Goal: Obtain resource: Download file/media

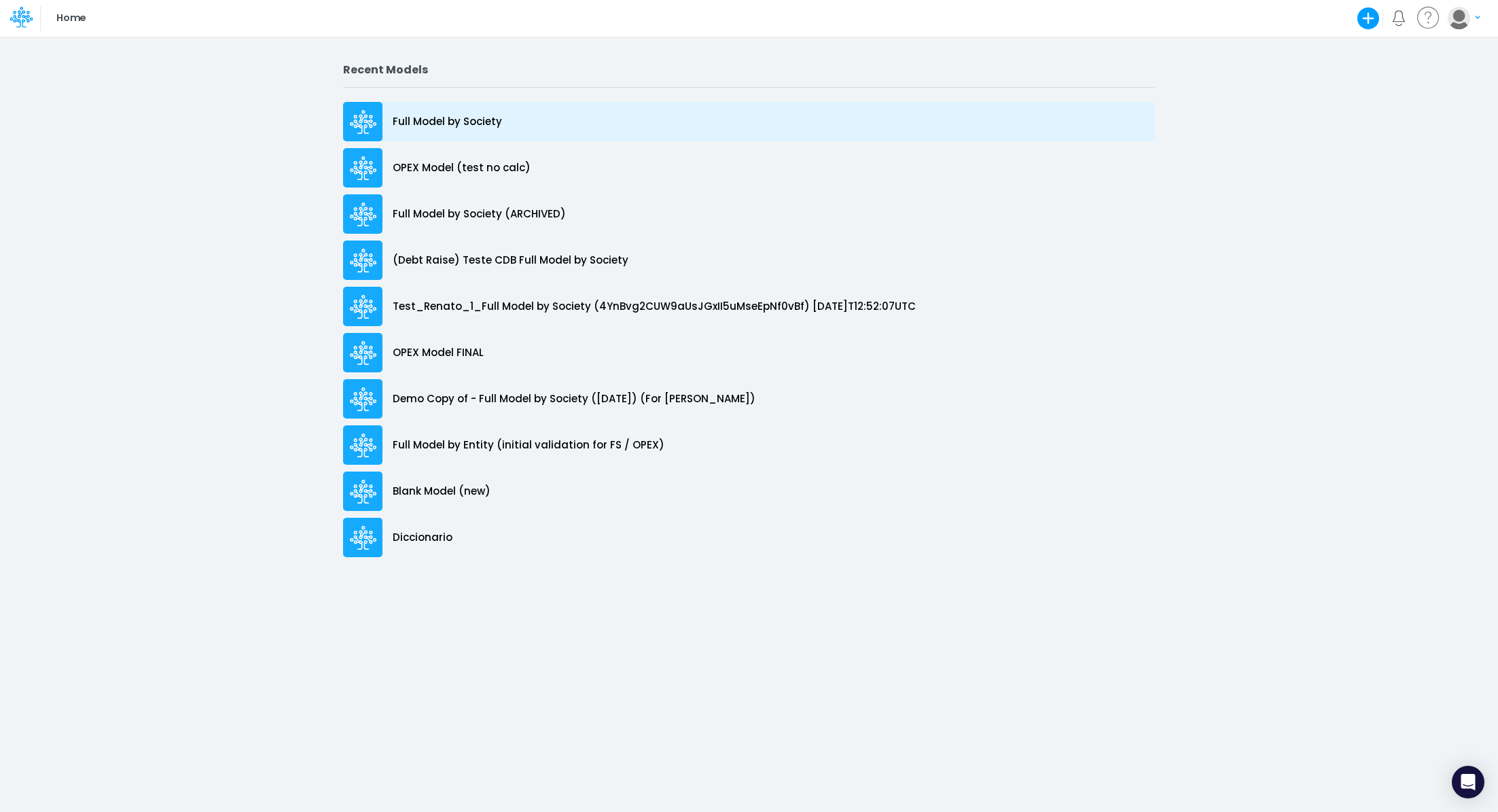
click at [425, 122] on p "Full Model by Society" at bounding box center [447, 122] width 109 height 16
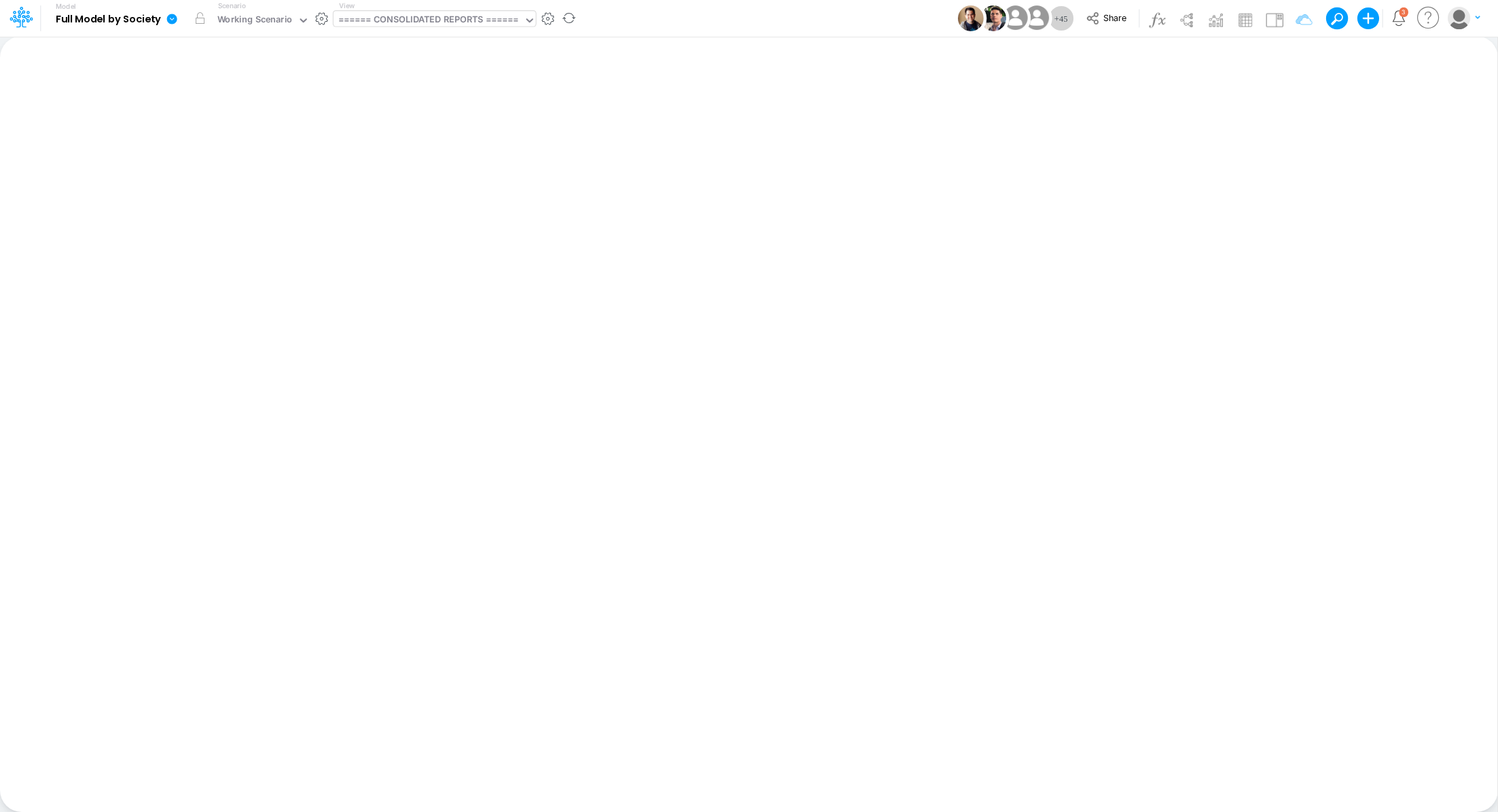
click at [418, 24] on div "====== CONSOLIDATED REPORTS ======" at bounding box center [428, 21] width 181 height 16
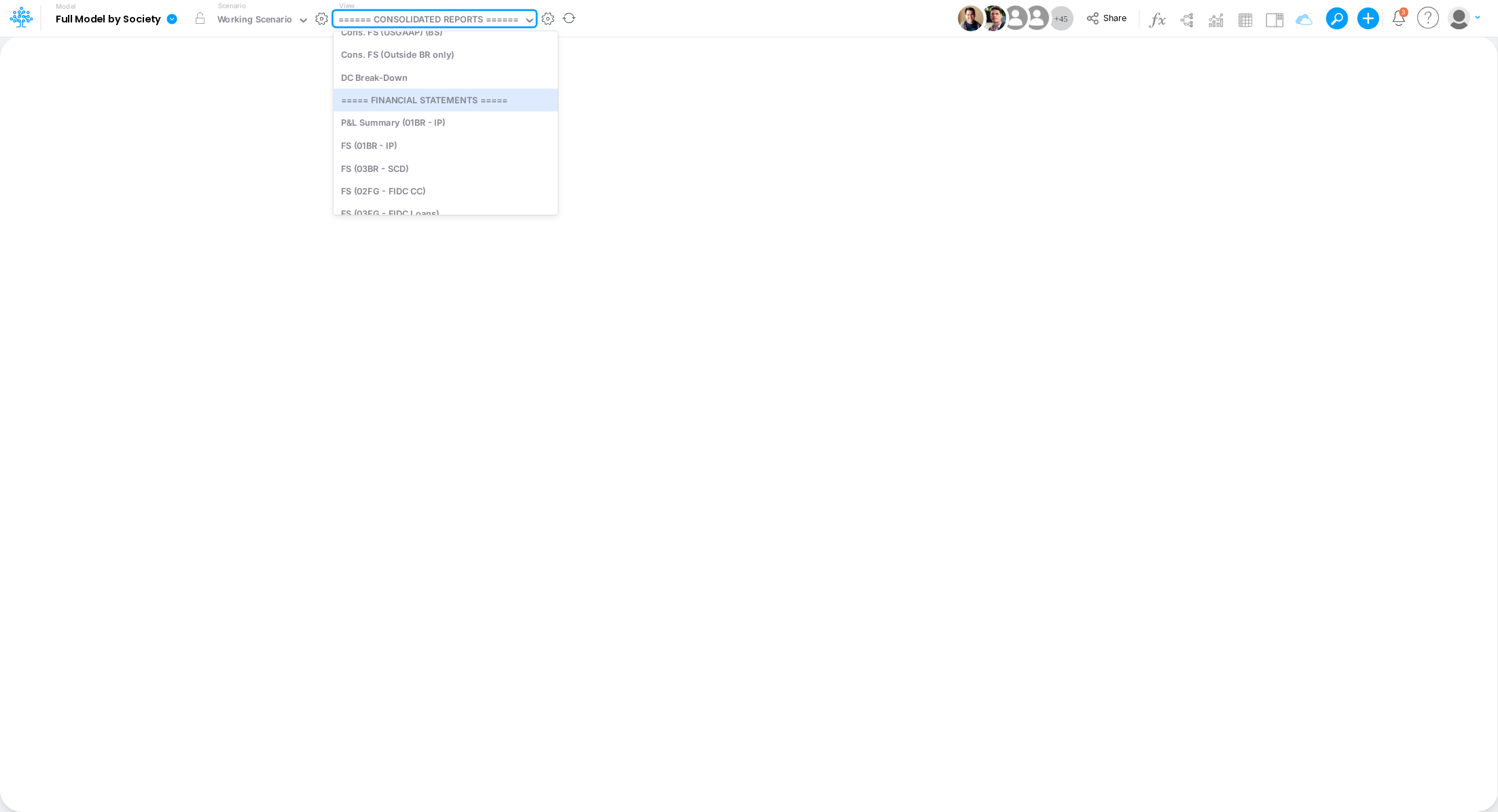
scroll to position [299, 0]
click at [483, 184] on div "FS (03FG - FIDC Loans)" at bounding box center [446, 184] width 224 height 23
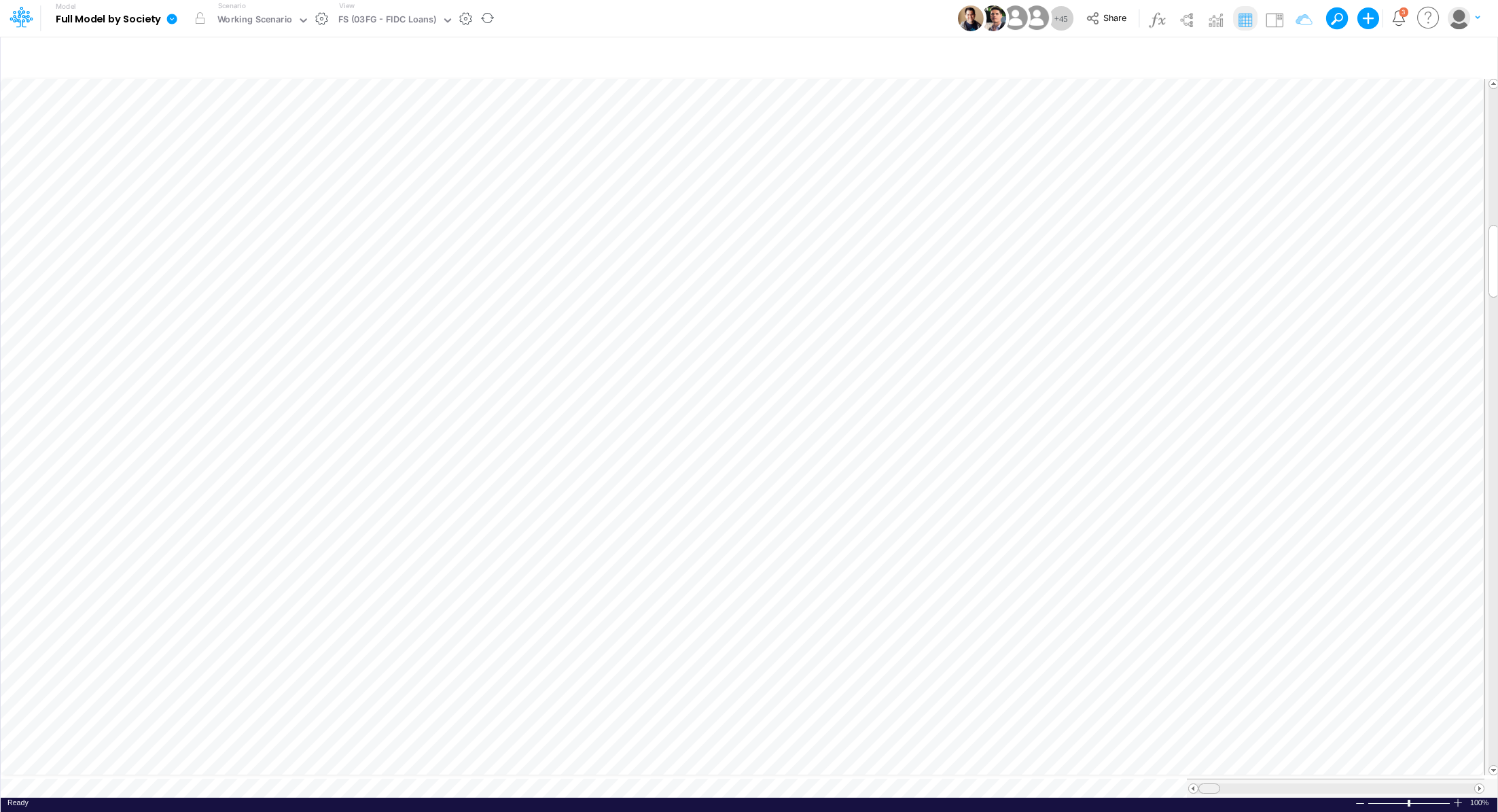
scroll to position [6, 0]
click at [1180, 778] on tr at bounding box center [743, 788] width 1484 height 19
click at [405, 23] on div "FS (03FG - FIDC Loans)" at bounding box center [388, 21] width 99 height 16
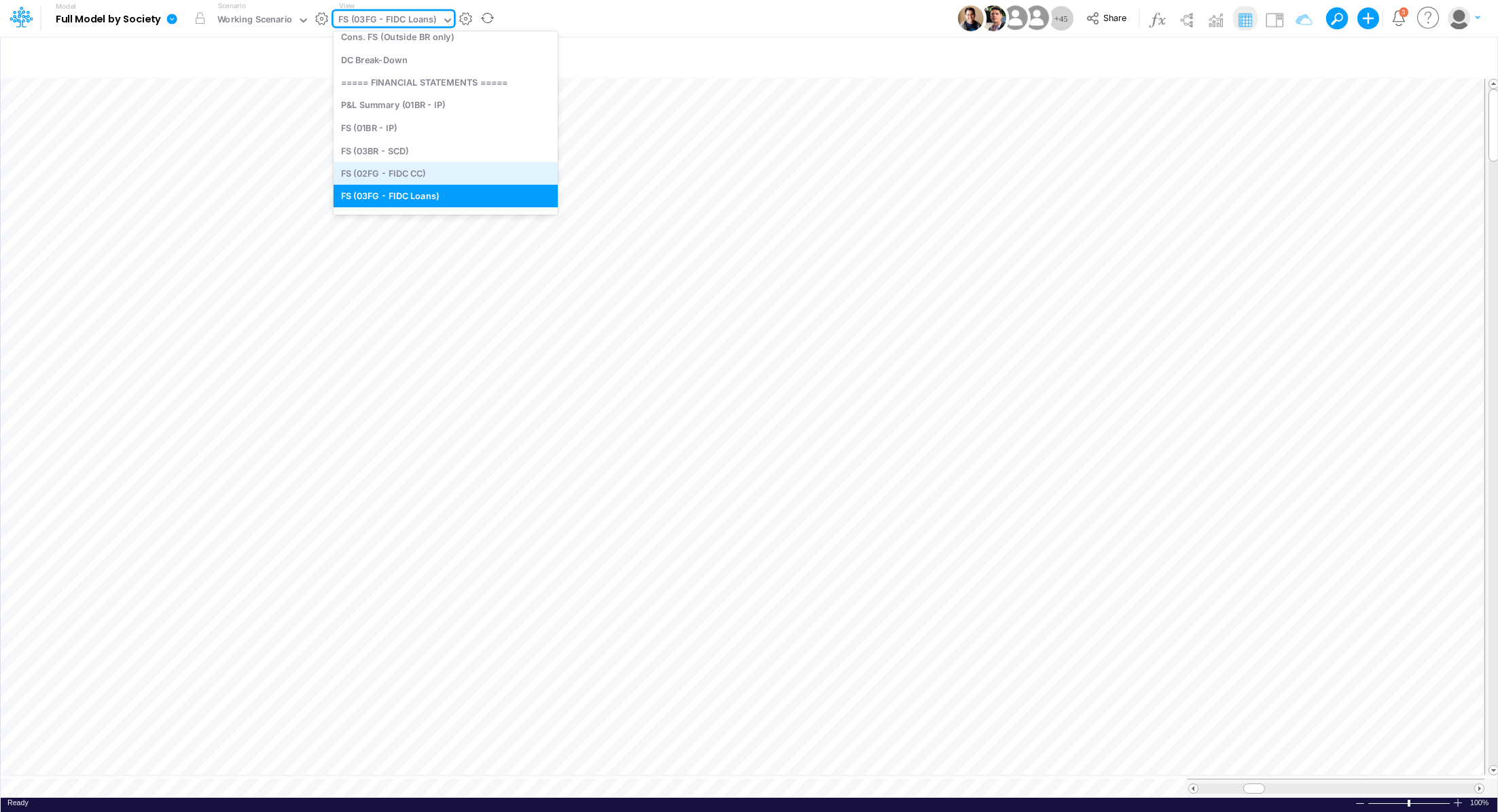
click at [480, 165] on div "FS (02FG - FIDC CC)" at bounding box center [446, 173] width 224 height 23
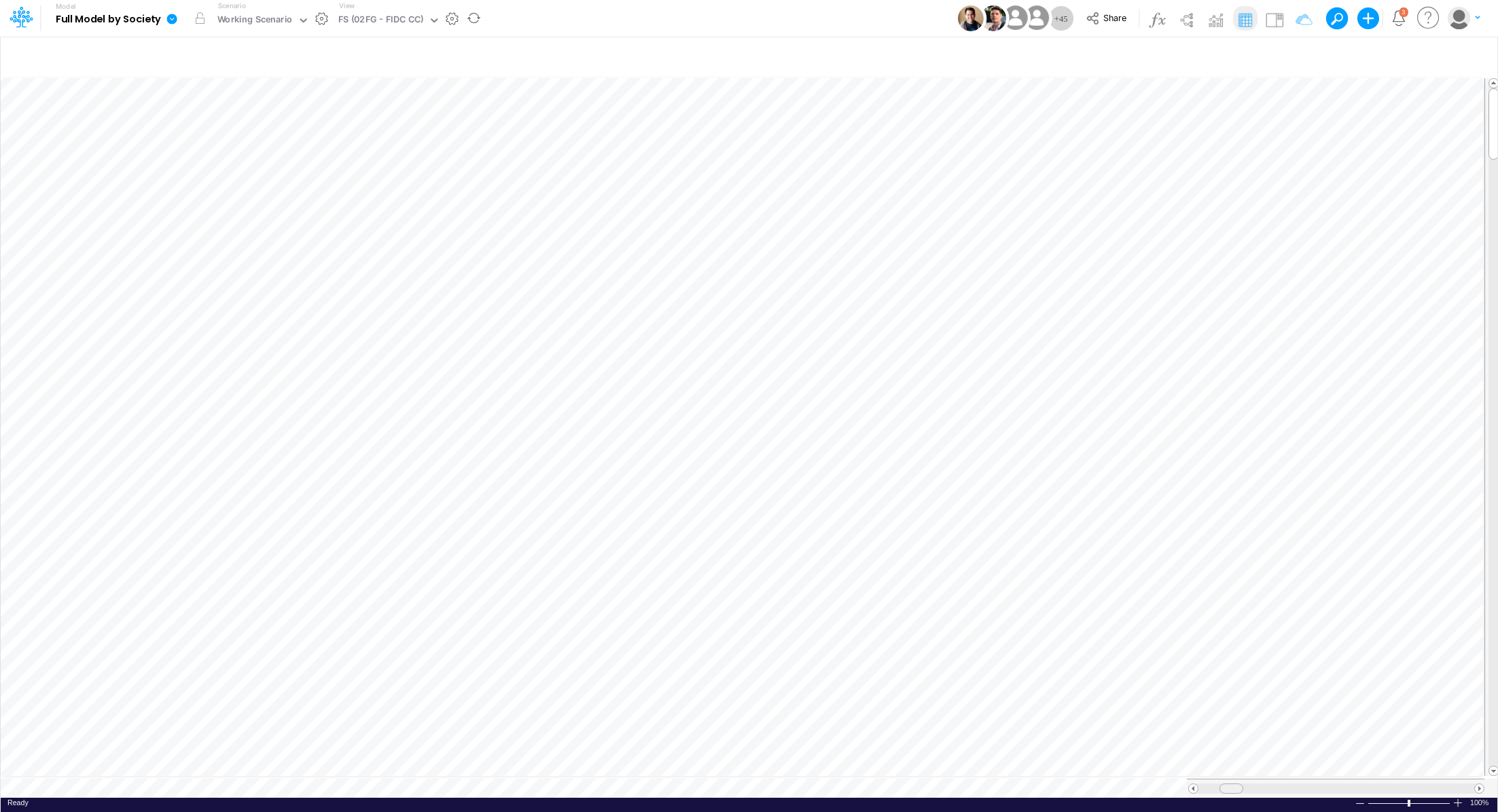
scroll to position [6, 0]
drag, startPoint x: 1234, startPoint y: 780, endPoint x: 1260, endPoint y: 785, distance: 26.5
click at [1260, 785] on span at bounding box center [1257, 788] width 9 height 9
click at [1469, 58] on icon "button" at bounding box center [1472, 57] width 20 height 14
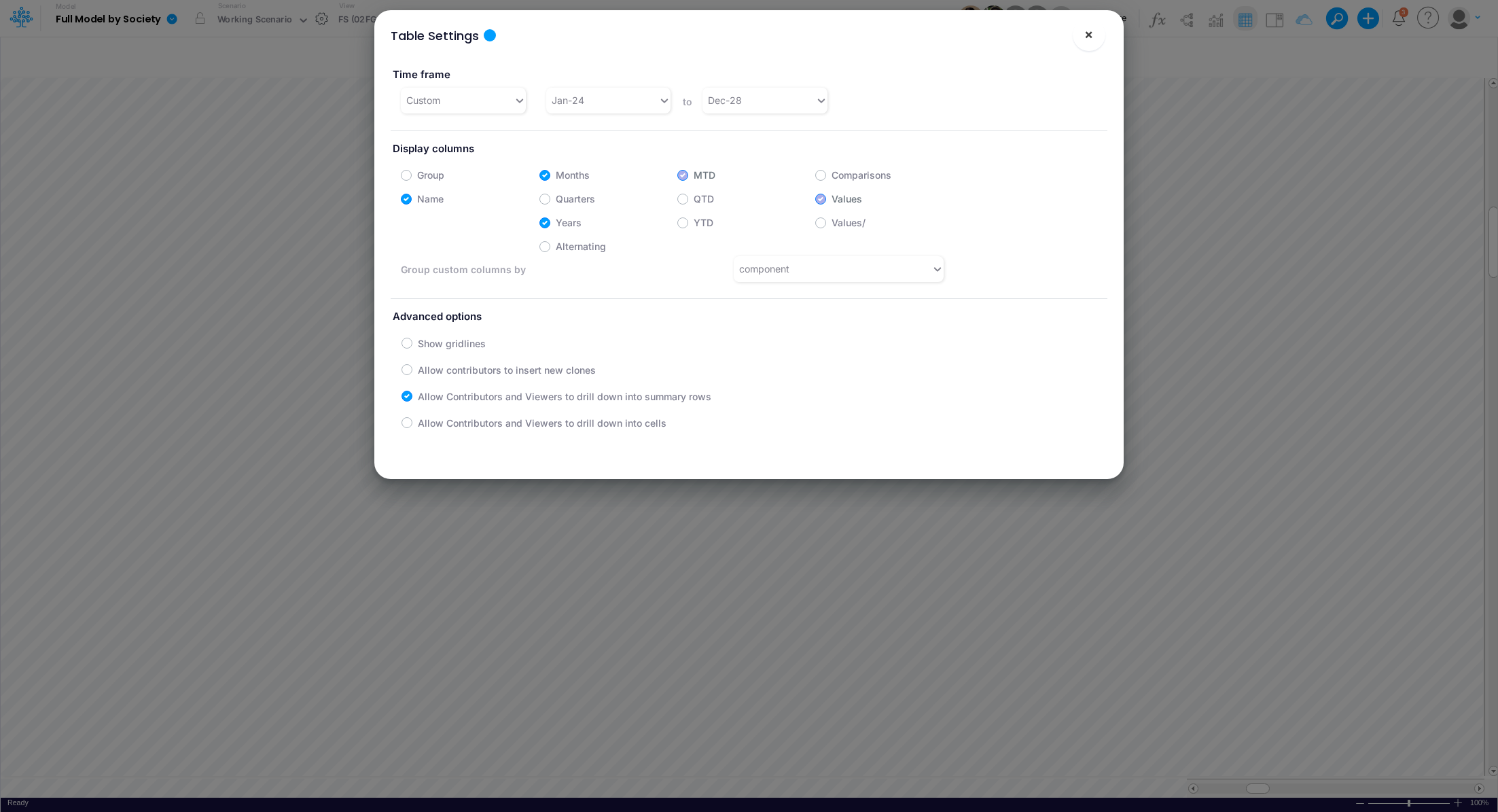
click at [1088, 33] on span "×" at bounding box center [1088, 34] width 9 height 16
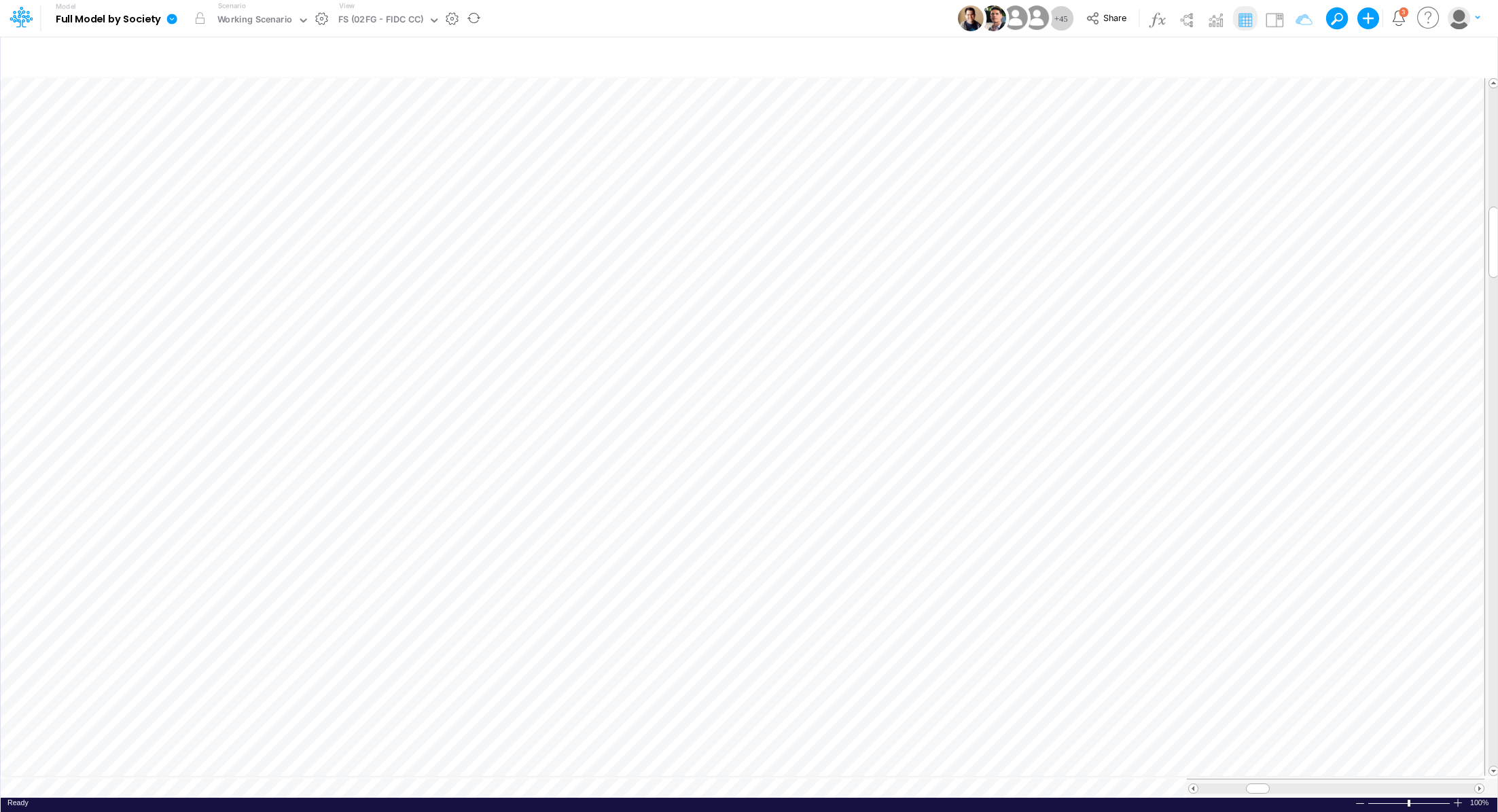
click at [174, 17] on icon at bounding box center [172, 18] width 10 height 10
click at [235, 116] on button "Export" at bounding box center [241, 119] width 145 height 23
click at [381, 127] on button "Excel" at bounding box center [387, 127] width 145 height 21
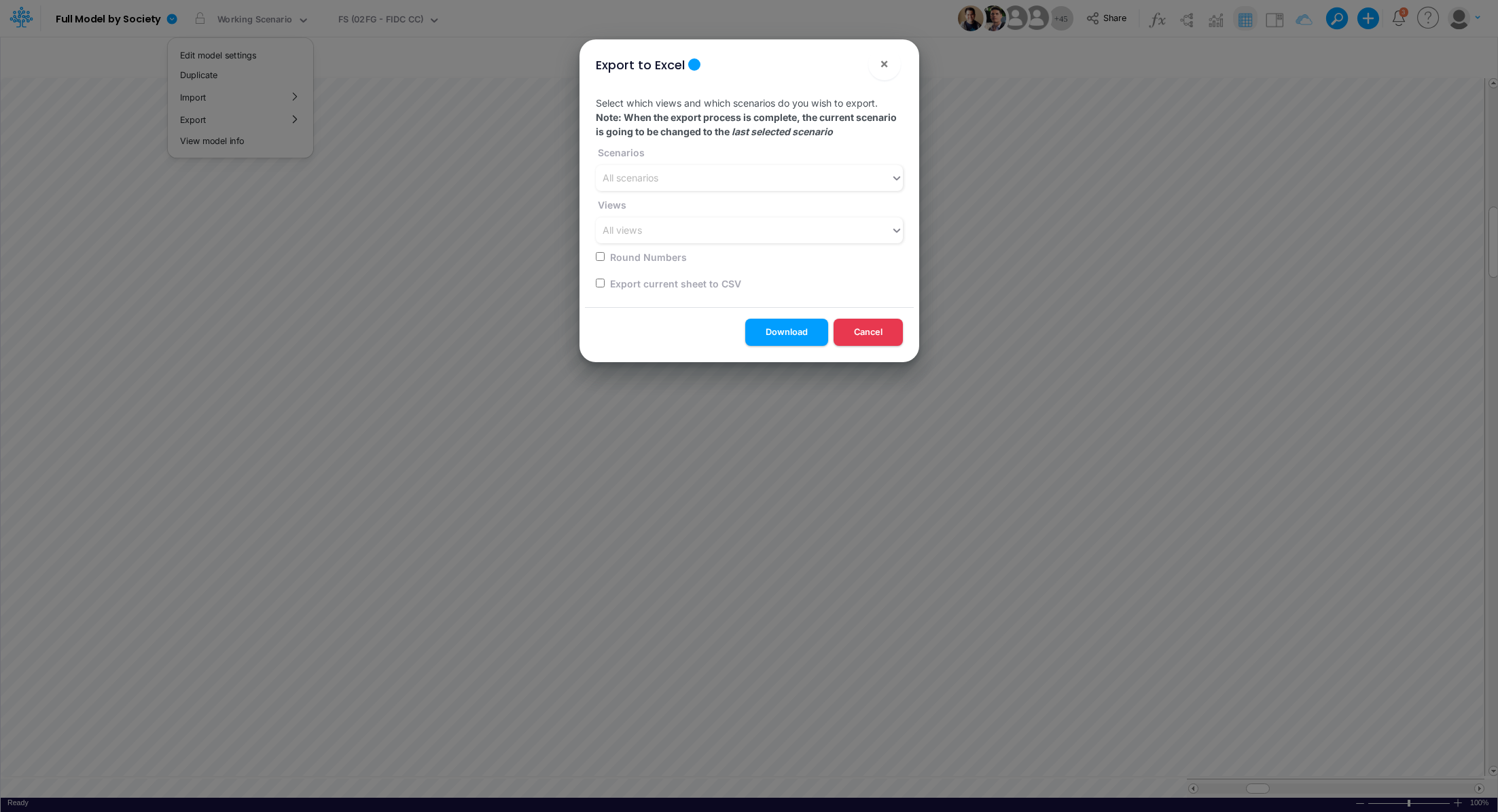
click at [632, 284] on label "Export current sheet to CSV" at bounding box center [675, 284] width 133 height 14
click at [597, 283] on input "checkbox" at bounding box center [600, 282] width 9 height 9
checkbox input "true"
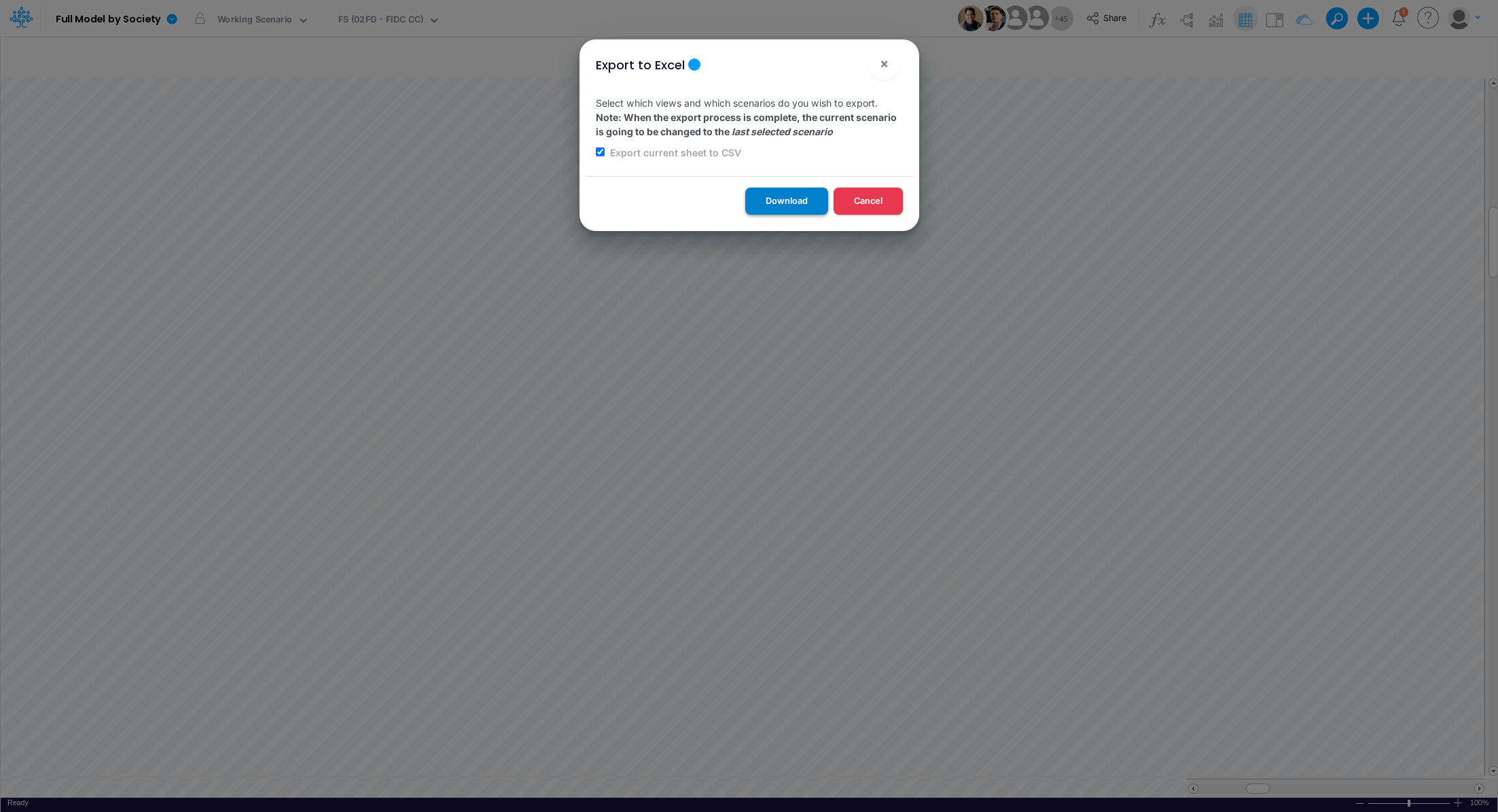
click at [779, 199] on button "Download" at bounding box center [787, 201] width 83 height 27
click at [885, 62] on span "×" at bounding box center [884, 63] width 9 height 16
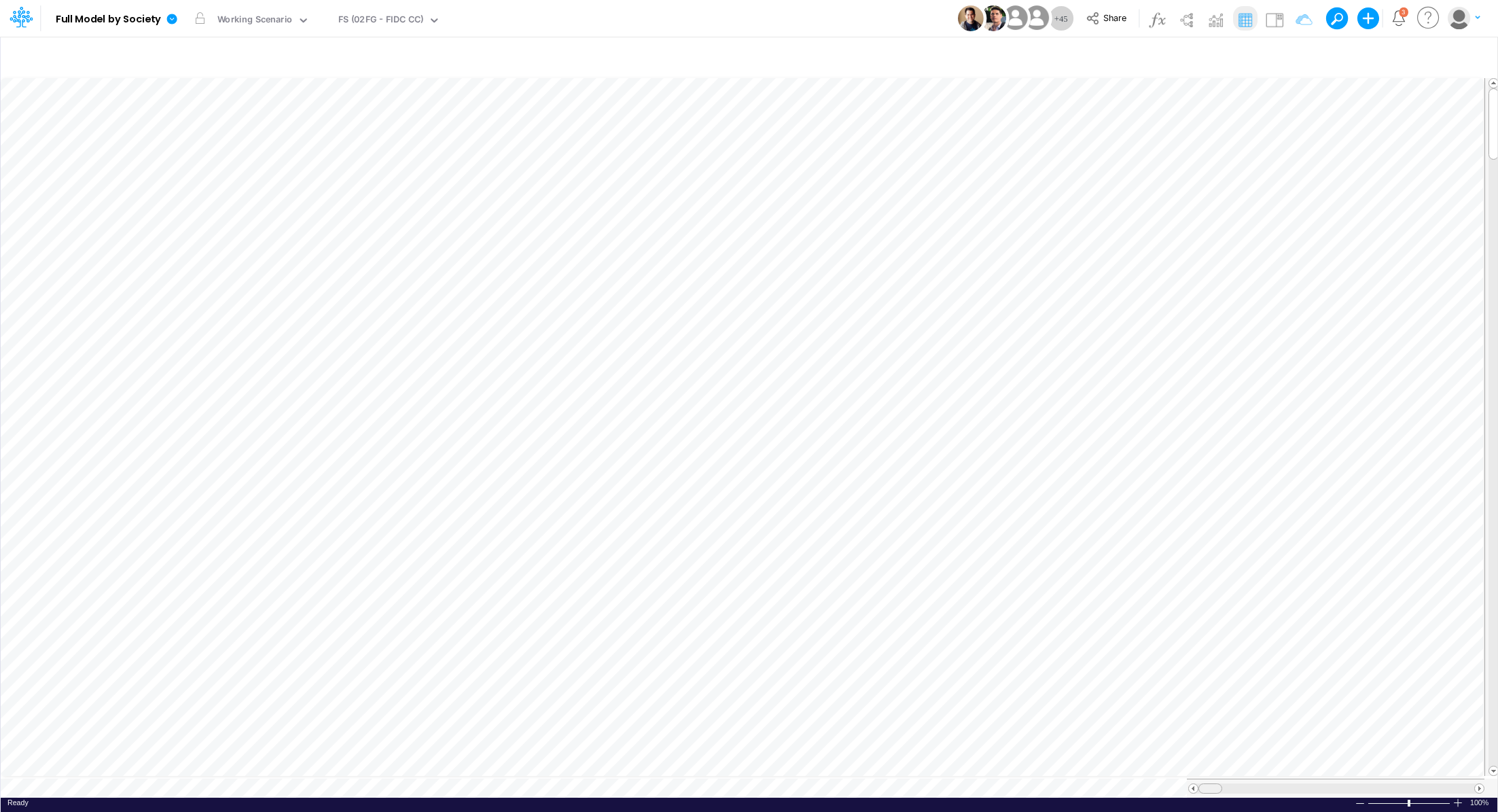
click at [1148, 781] on tr at bounding box center [743, 788] width 1484 height 19
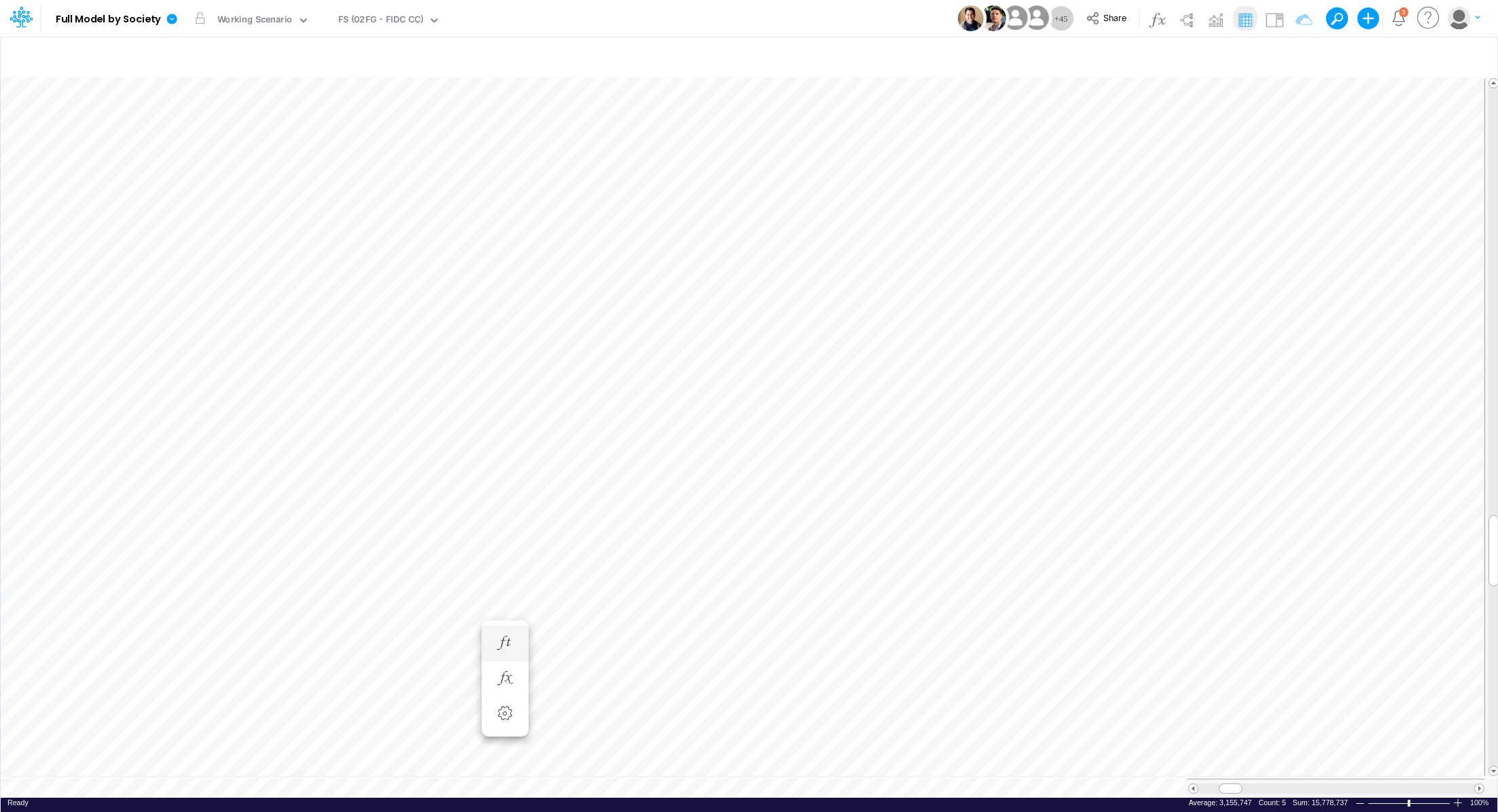
scroll to position [6, 2]
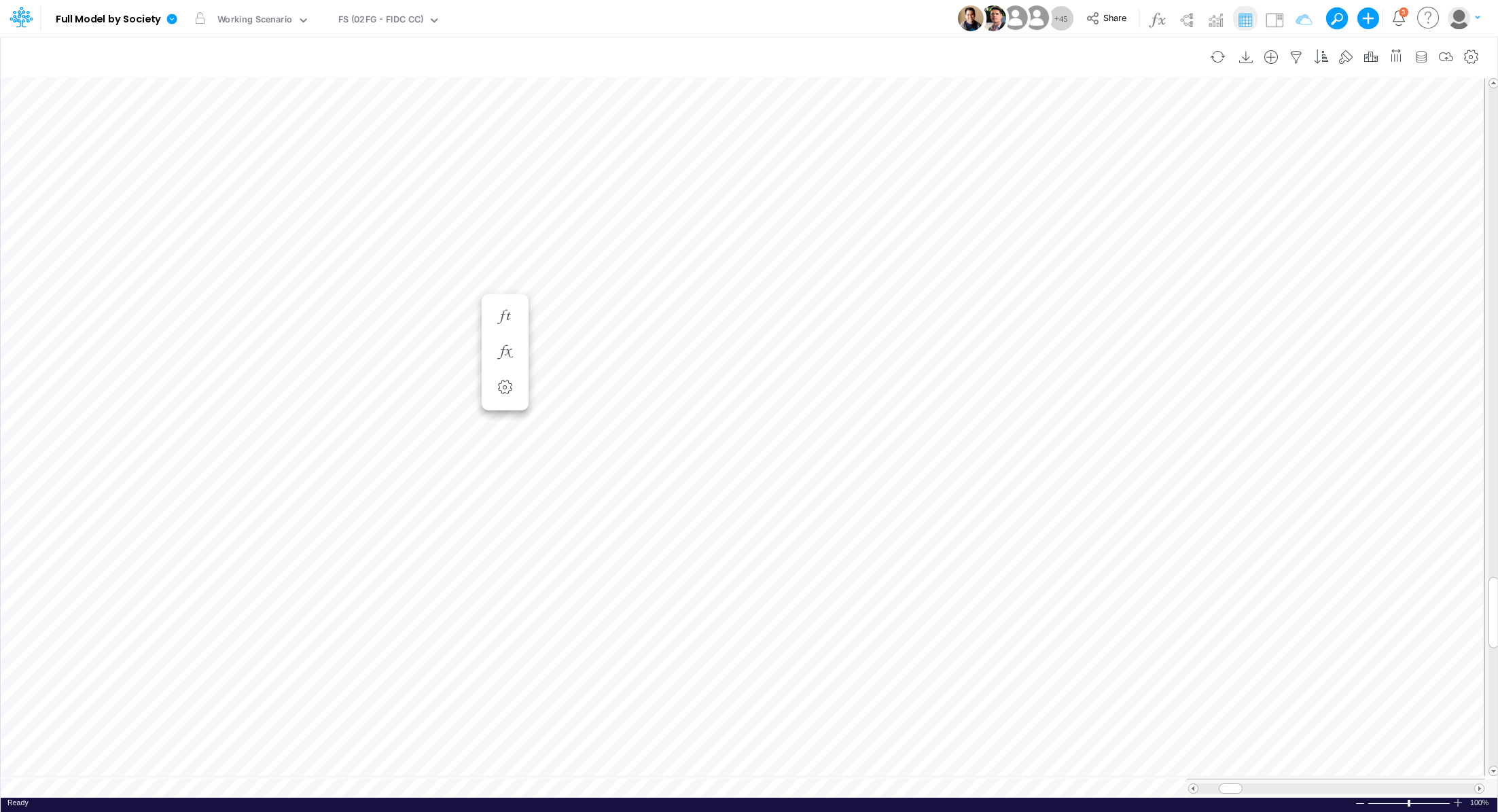
scroll to position [6, 2]
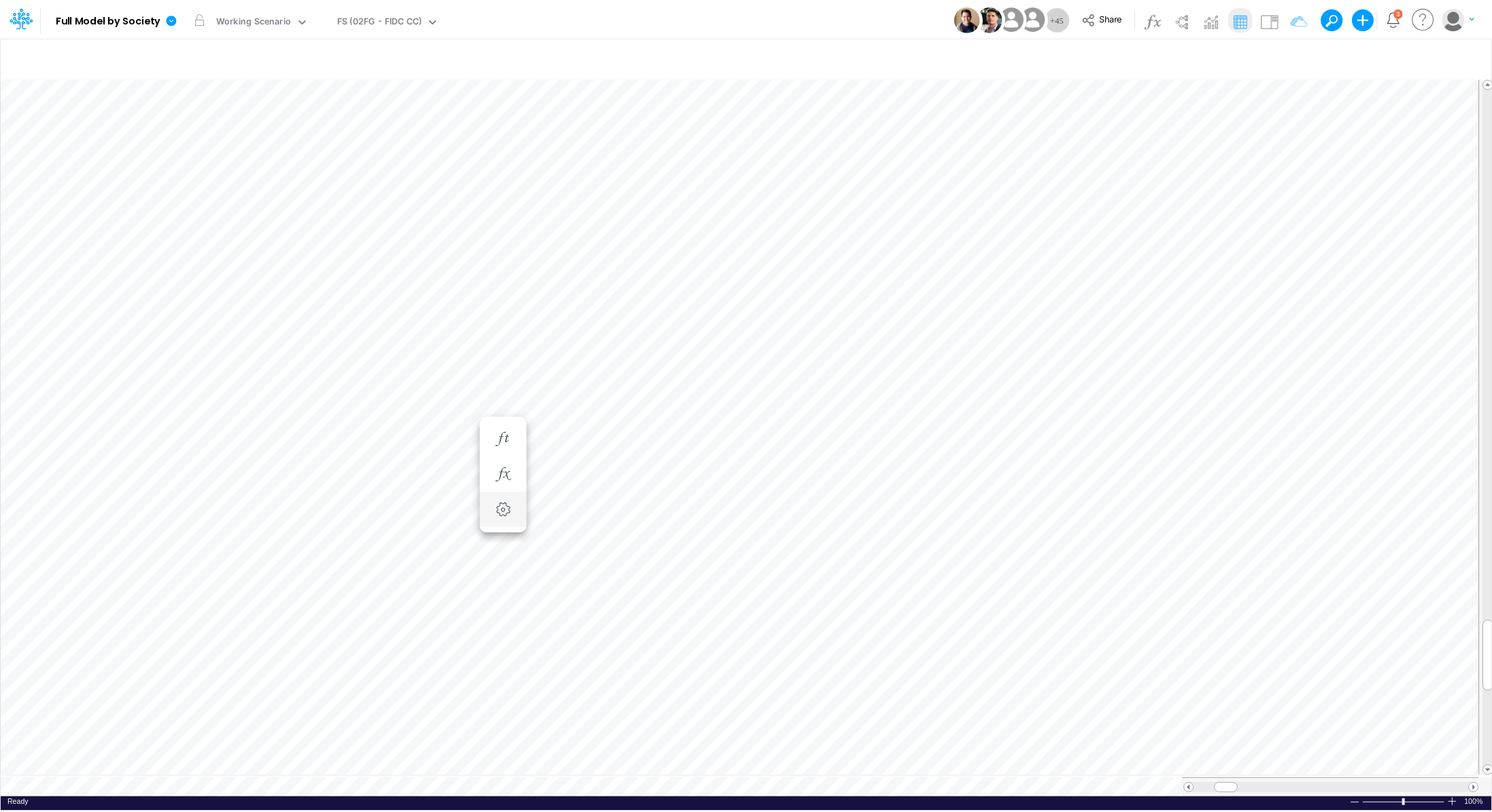
scroll to position [6, 2]
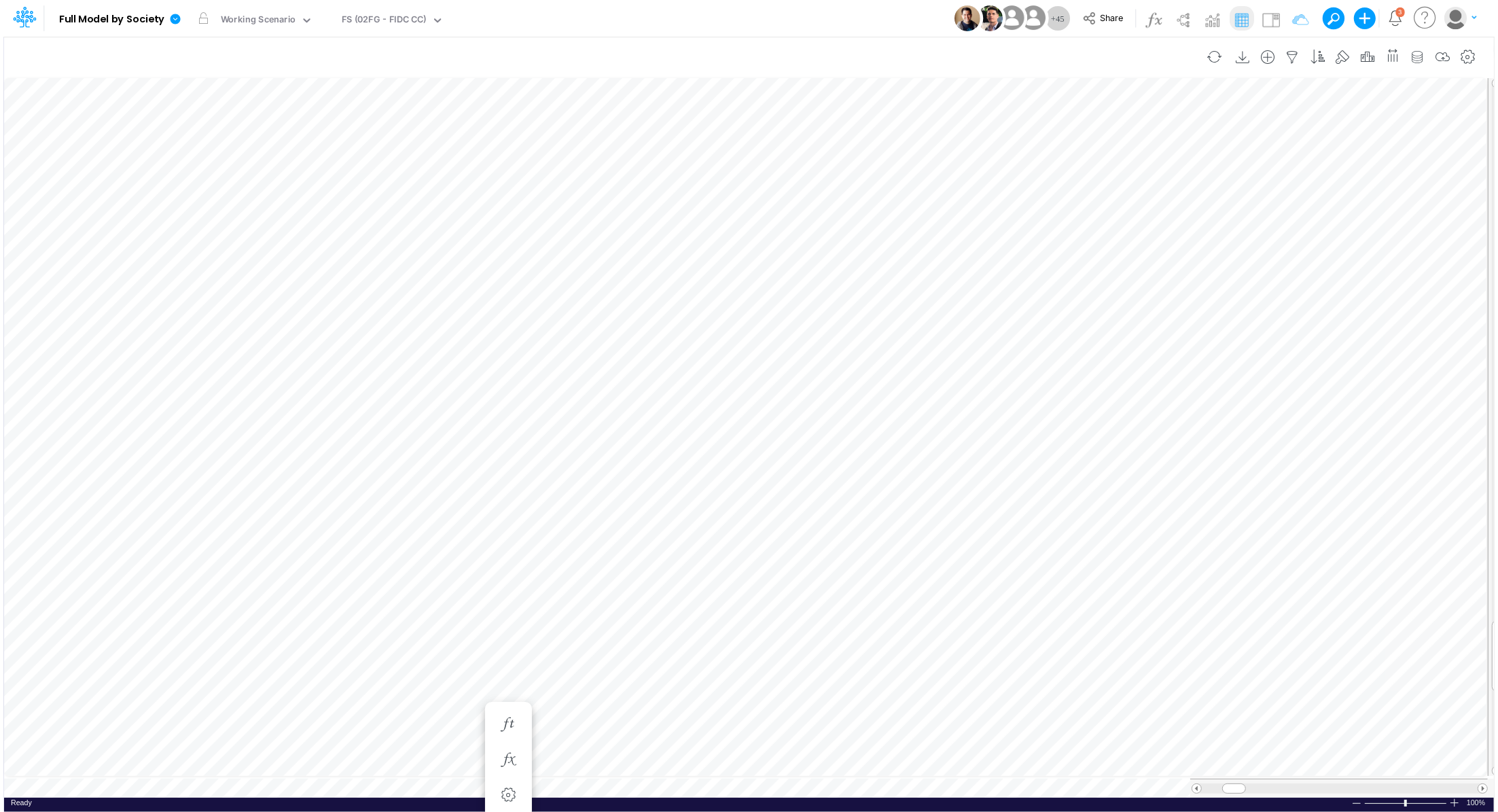
scroll to position [6, 2]
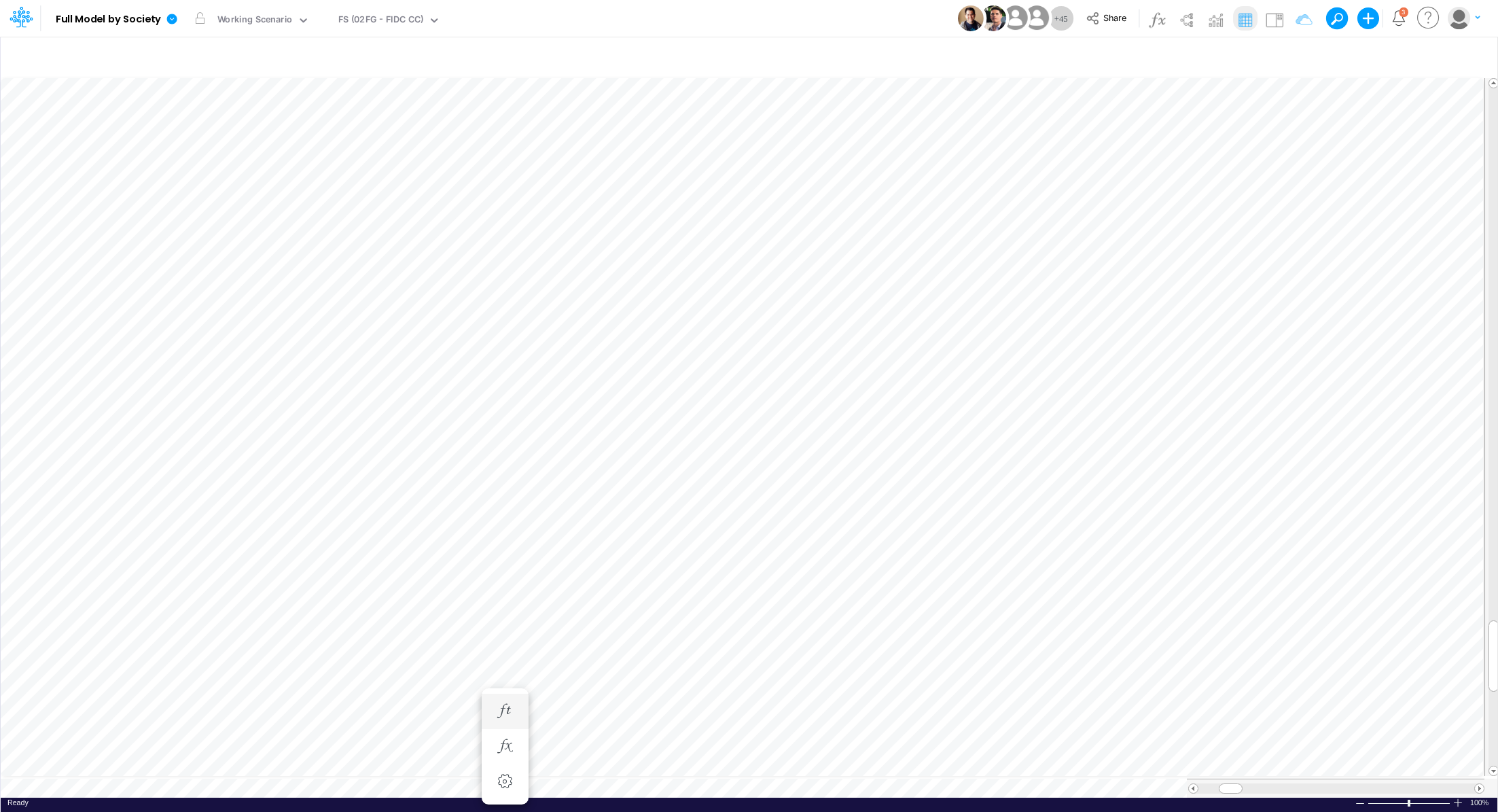
scroll to position [6, 2]
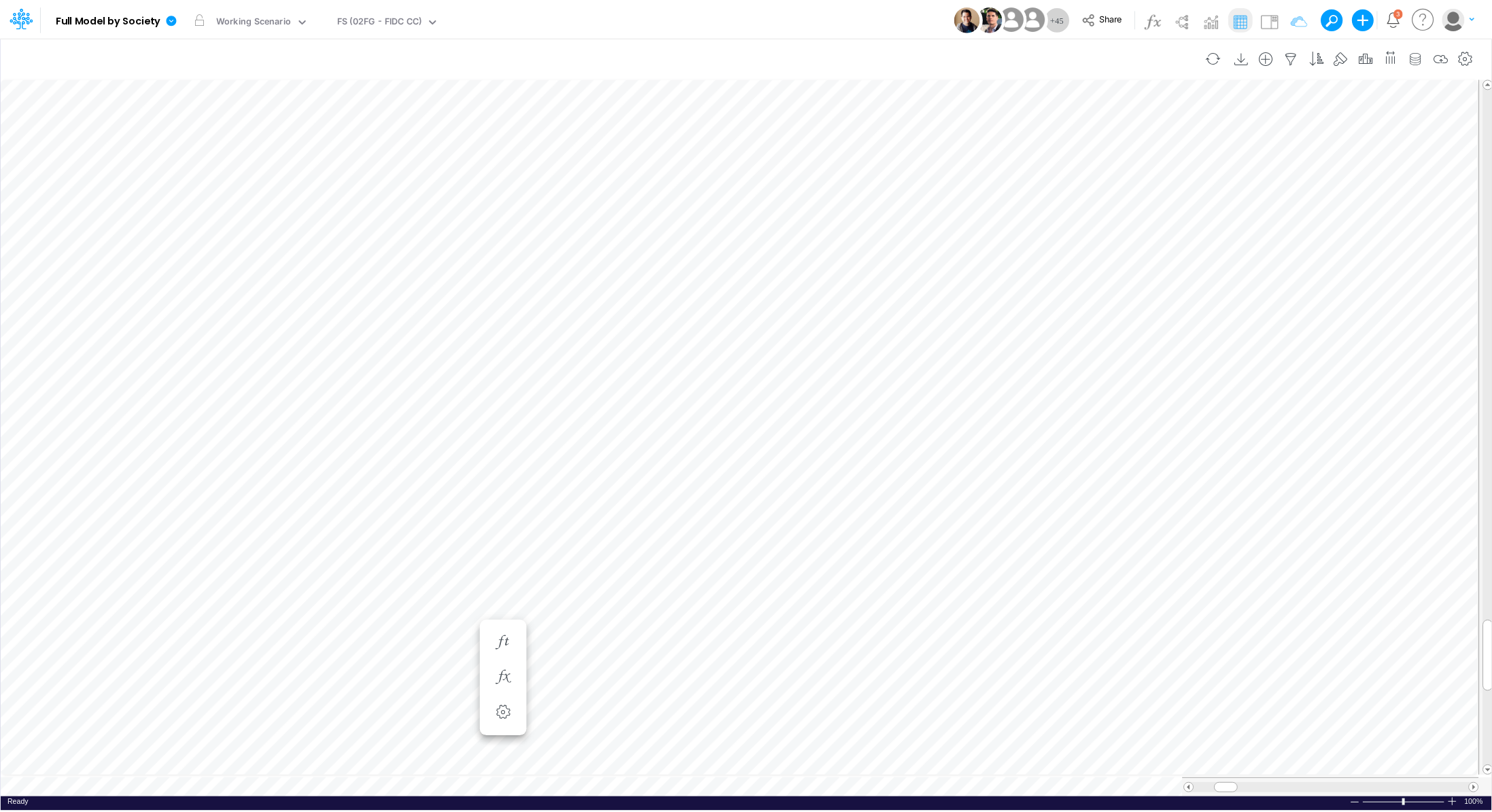
scroll to position [6, 2]
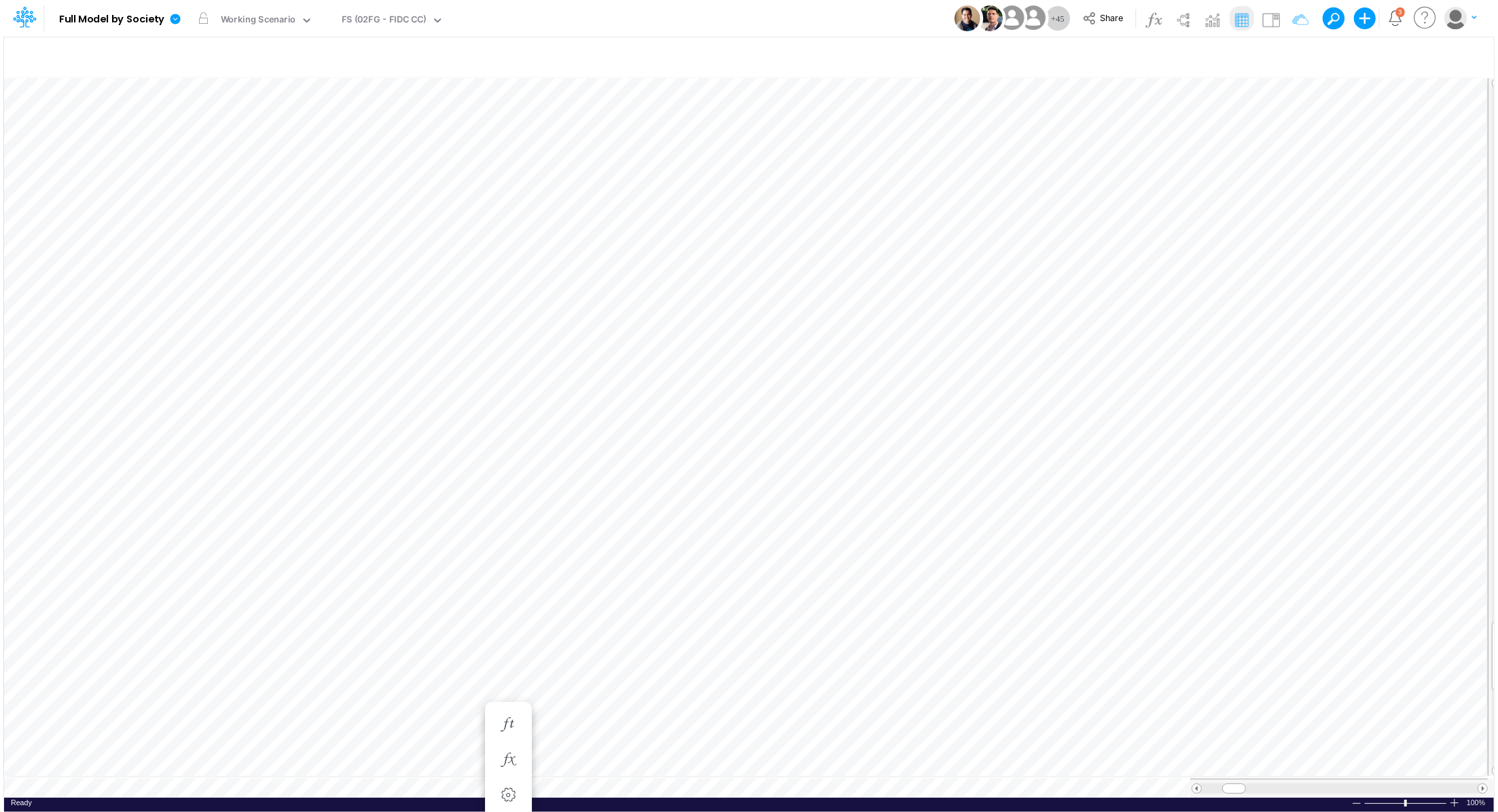
scroll to position [6, 2]
